Goal: Information Seeking & Learning: Learn about a topic

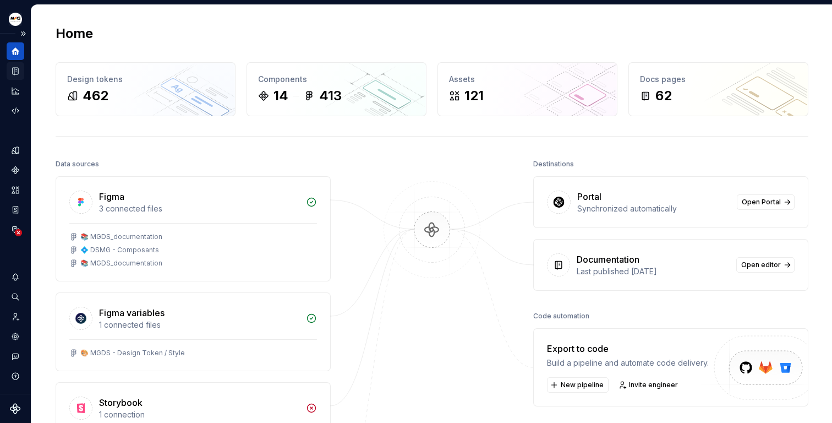
click at [17, 74] on icon "Documentation" at bounding box center [16, 71] width 6 height 7
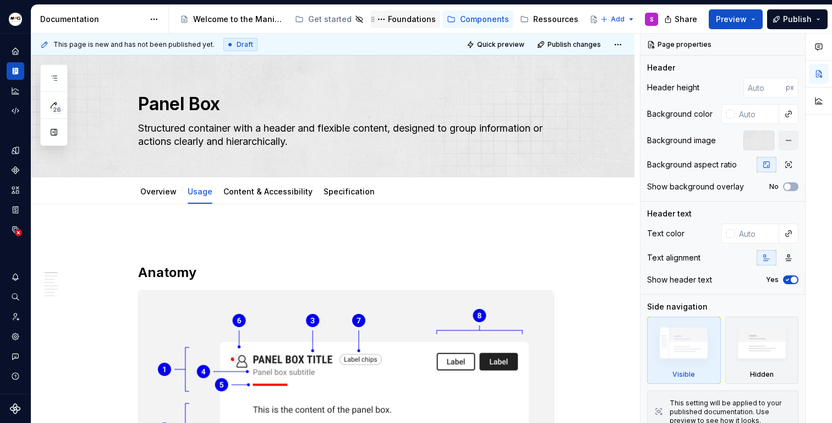
click at [406, 25] on div "Foundations" at bounding box center [405, 19] width 61 height 13
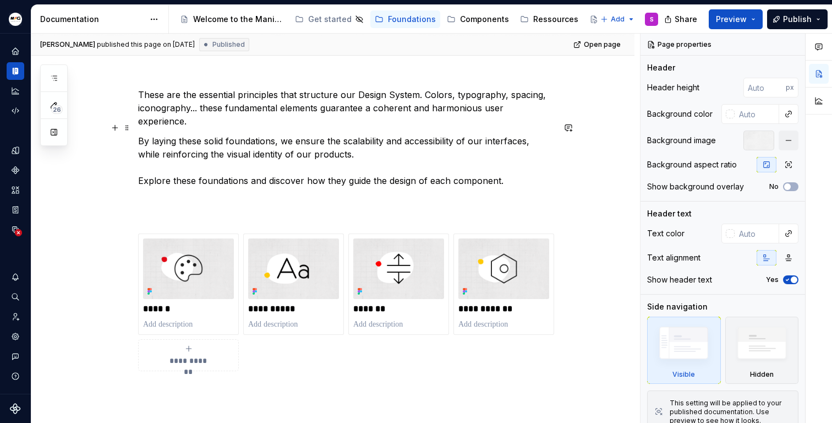
scroll to position [227, 0]
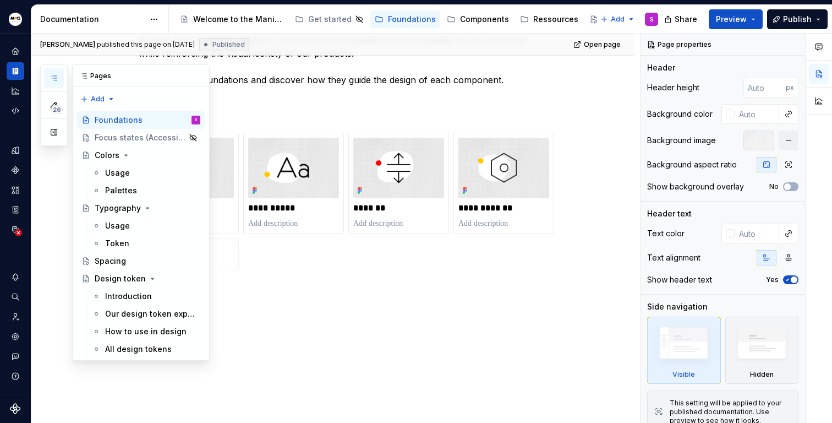
click at [57, 76] on icon "button" at bounding box center [54, 78] width 9 height 9
click at [126, 160] on div "Colors" at bounding box center [148, 155] width 106 height 15
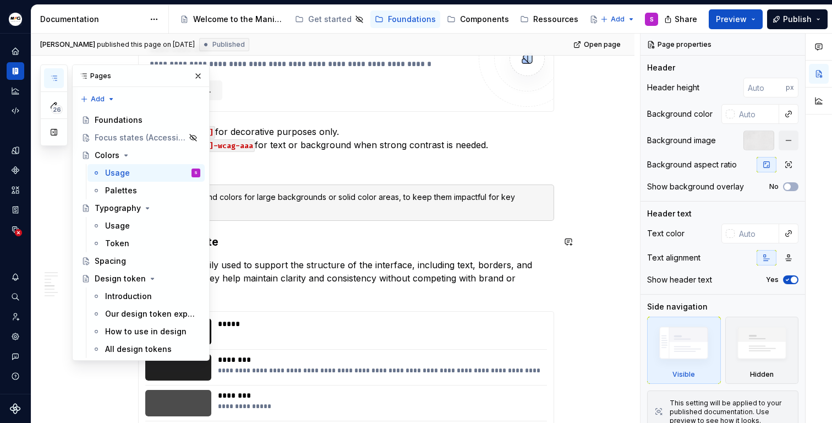
scroll to position [923, 0]
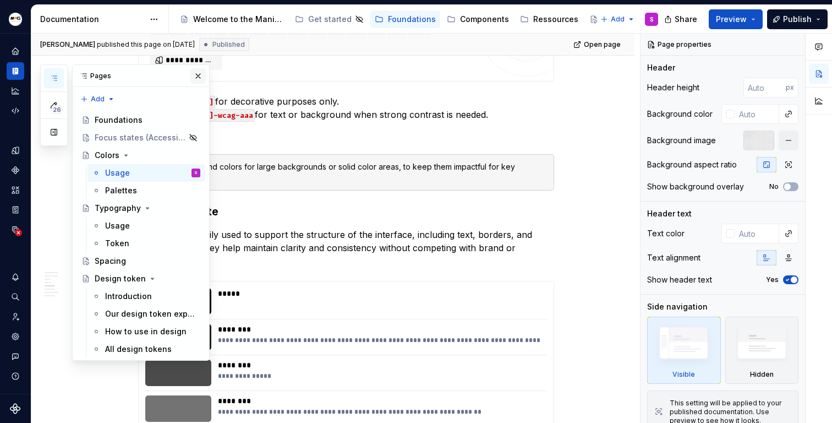
click at [194, 77] on button "button" at bounding box center [197, 75] width 15 height 15
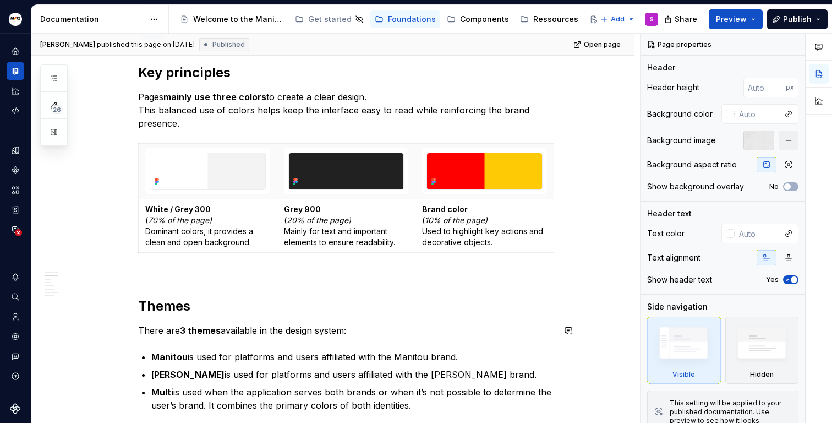
scroll to position [0, 0]
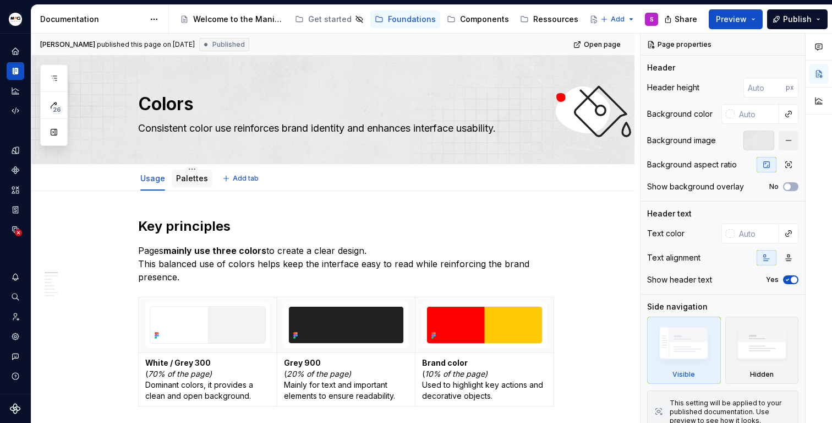
click at [188, 186] on div "Palettes" at bounding box center [192, 179] width 41 height 18
click at [189, 180] on link "Palettes" at bounding box center [192, 177] width 32 height 9
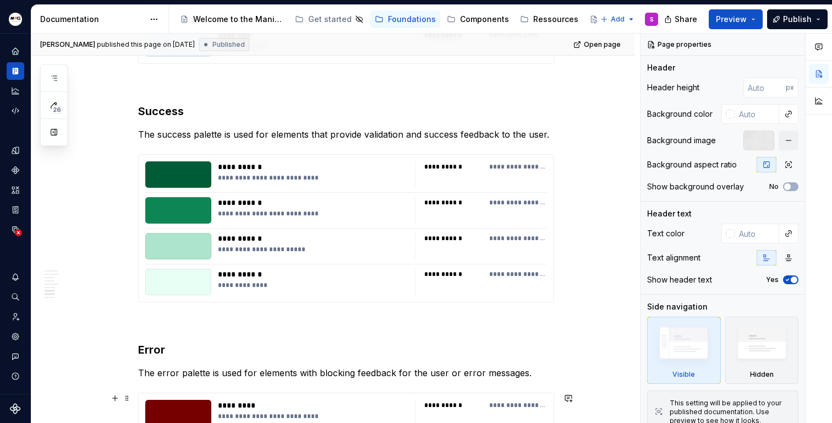
scroll to position [1760, 0]
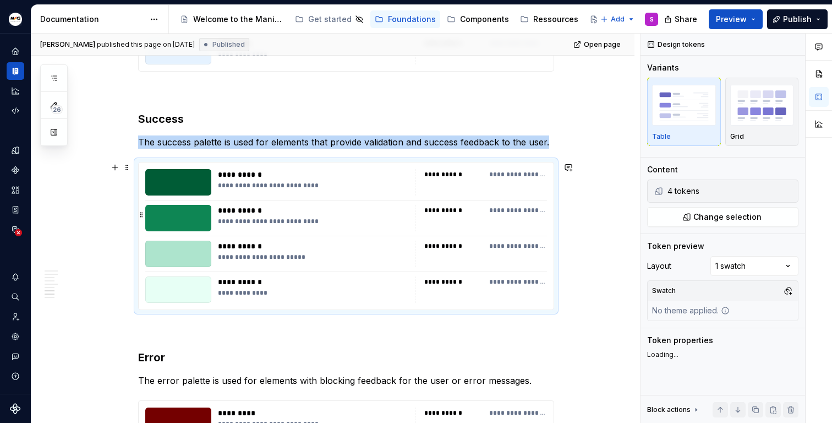
click at [199, 222] on div at bounding box center [178, 218] width 66 height 26
click at [602, 44] on span "Open page" at bounding box center [602, 44] width 37 height 9
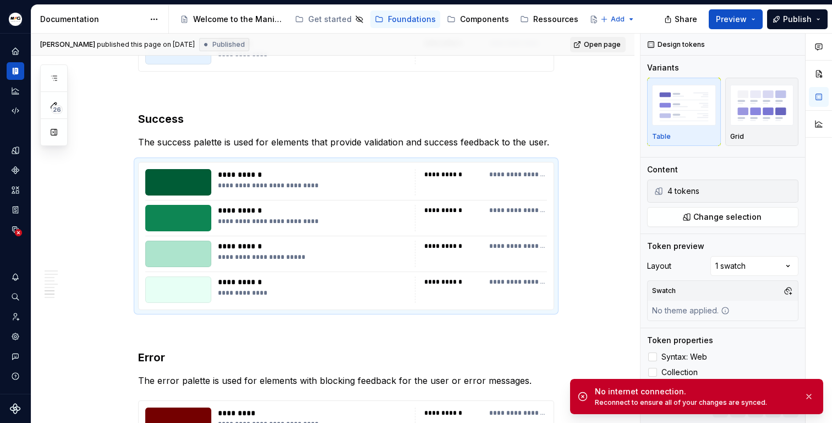
type textarea "*"
